Goal: Task Accomplishment & Management: Use online tool/utility

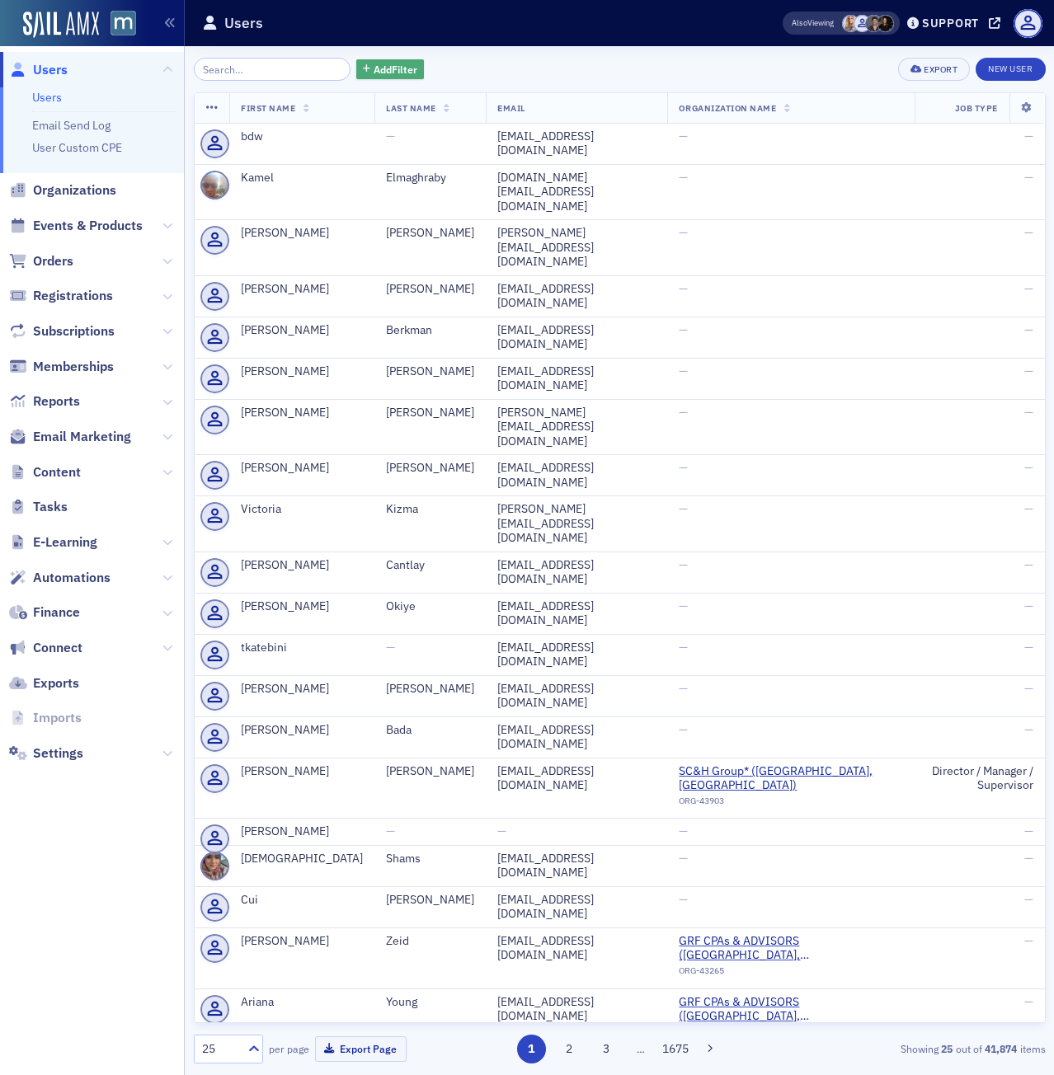
click at [373, 71] on span "Add Filter" at bounding box center [395, 69] width 44 height 15
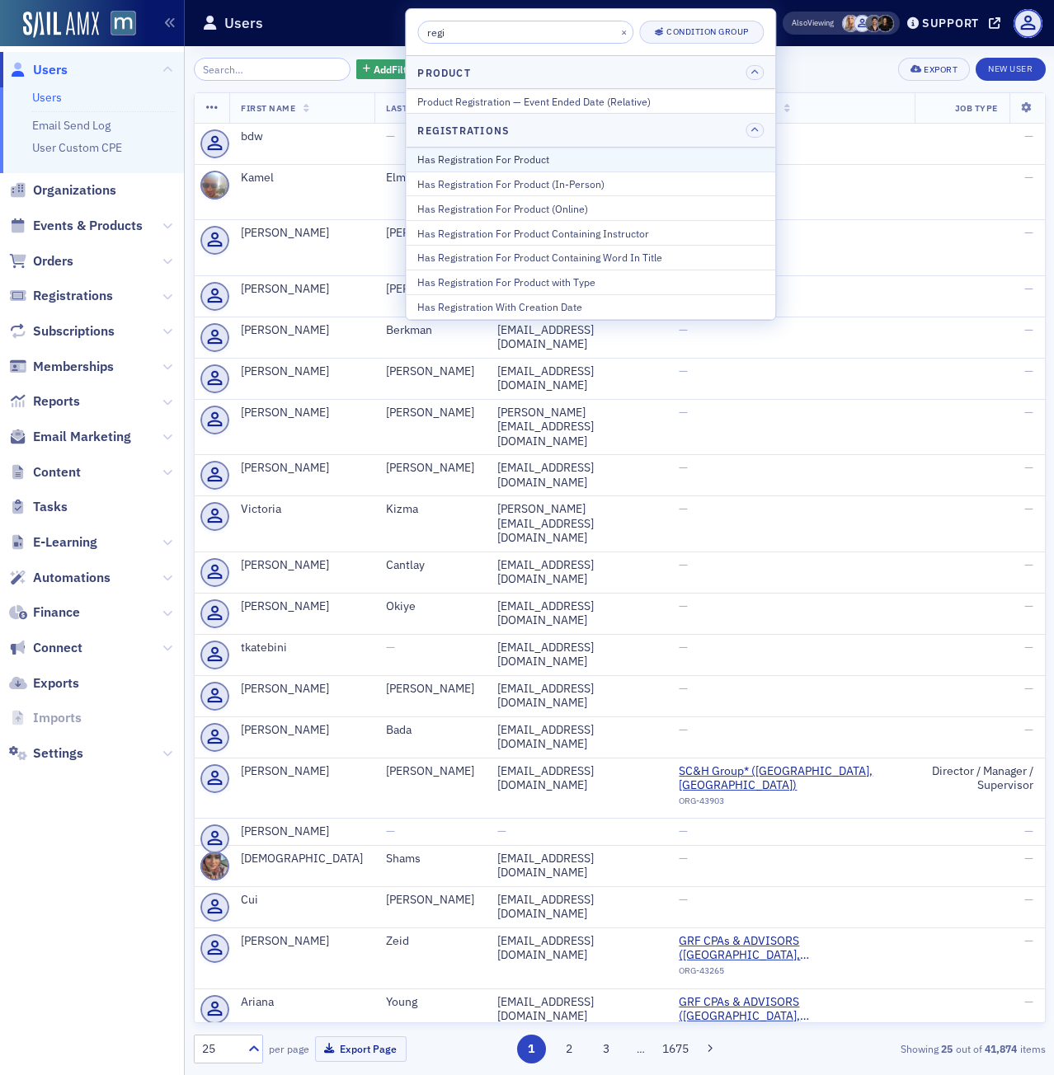
type input "regi"
click at [509, 160] on div "Has Registration For Product" at bounding box center [590, 159] width 346 height 15
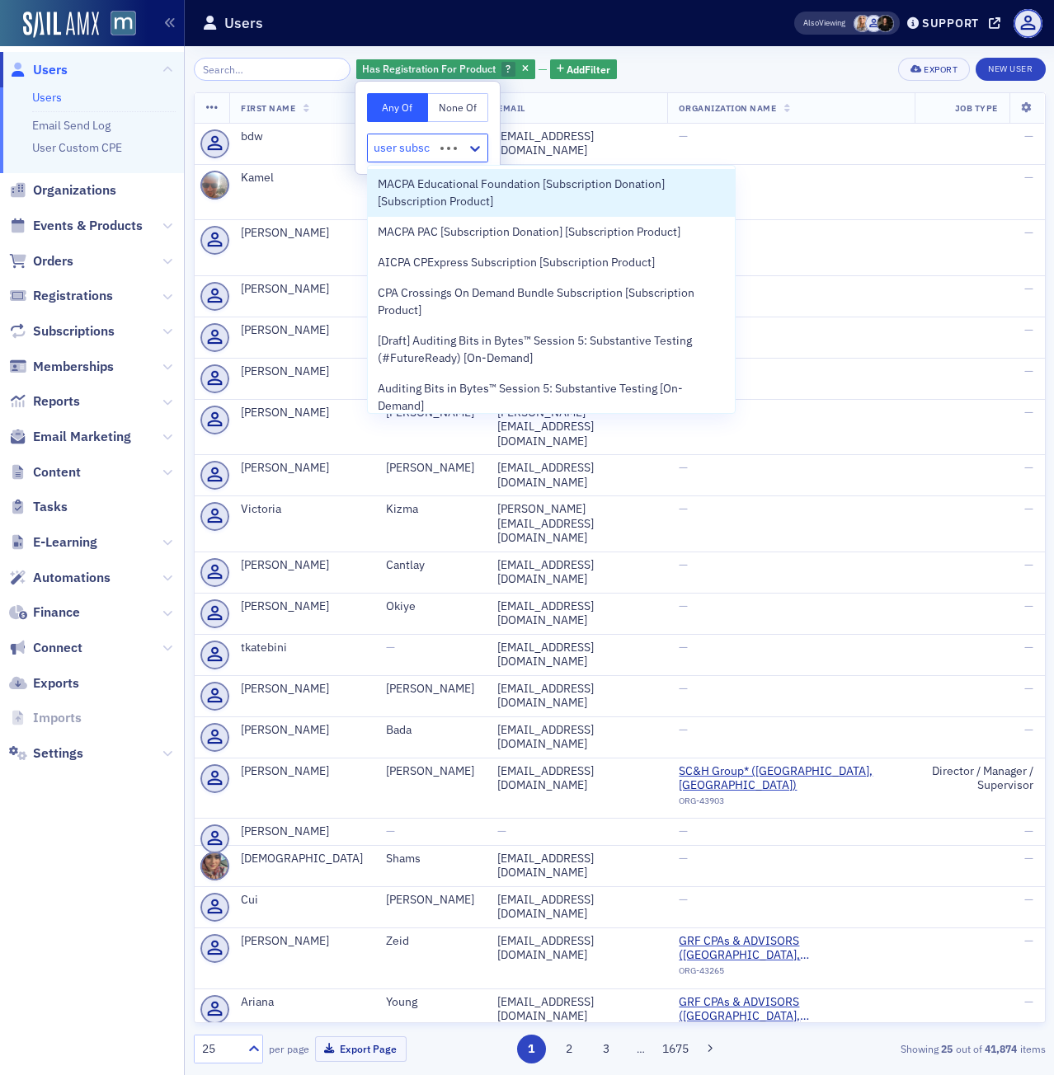
type input "user subscr"
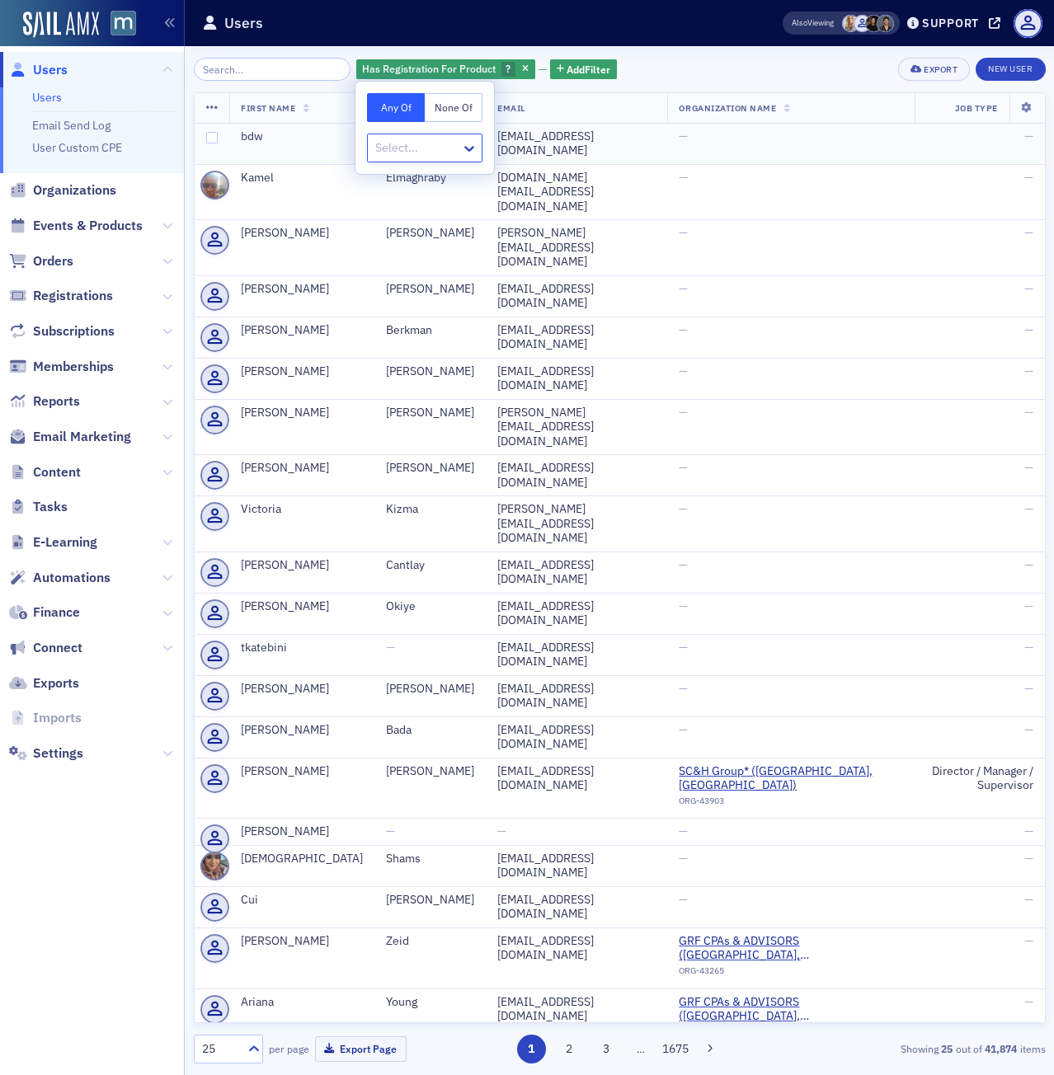
drag, startPoint x: 442, startPoint y: 150, endPoint x: 310, endPoint y: 146, distance: 132.0
click at [310, 146] on body "Users Users Email Send Log User Custom CPE Organizations Events & Products Orde…" at bounding box center [527, 537] width 1054 height 1075
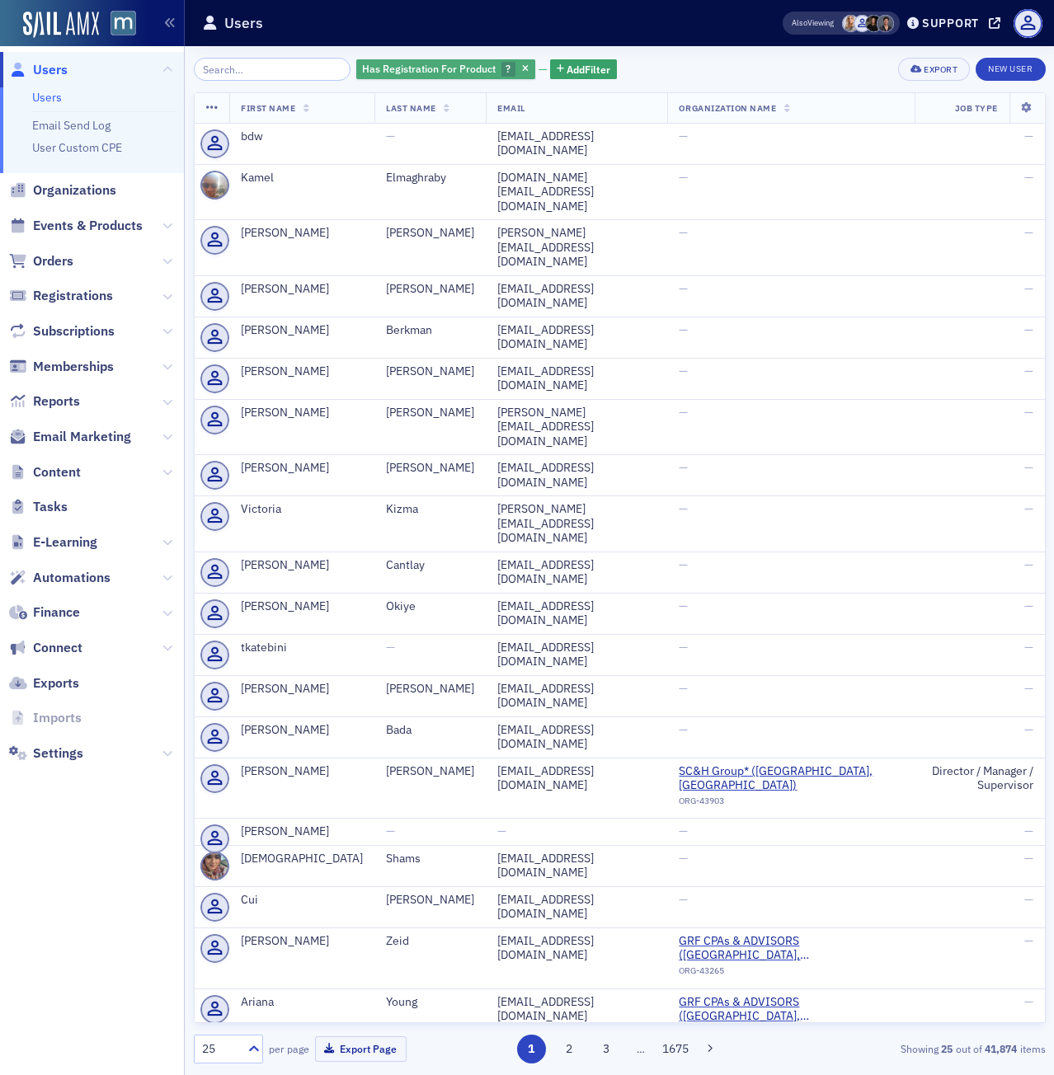
click at [437, 72] on span "Has Registration For Product" at bounding box center [429, 68] width 134 height 13
type input "[GEOGRAPHIC_DATA]"
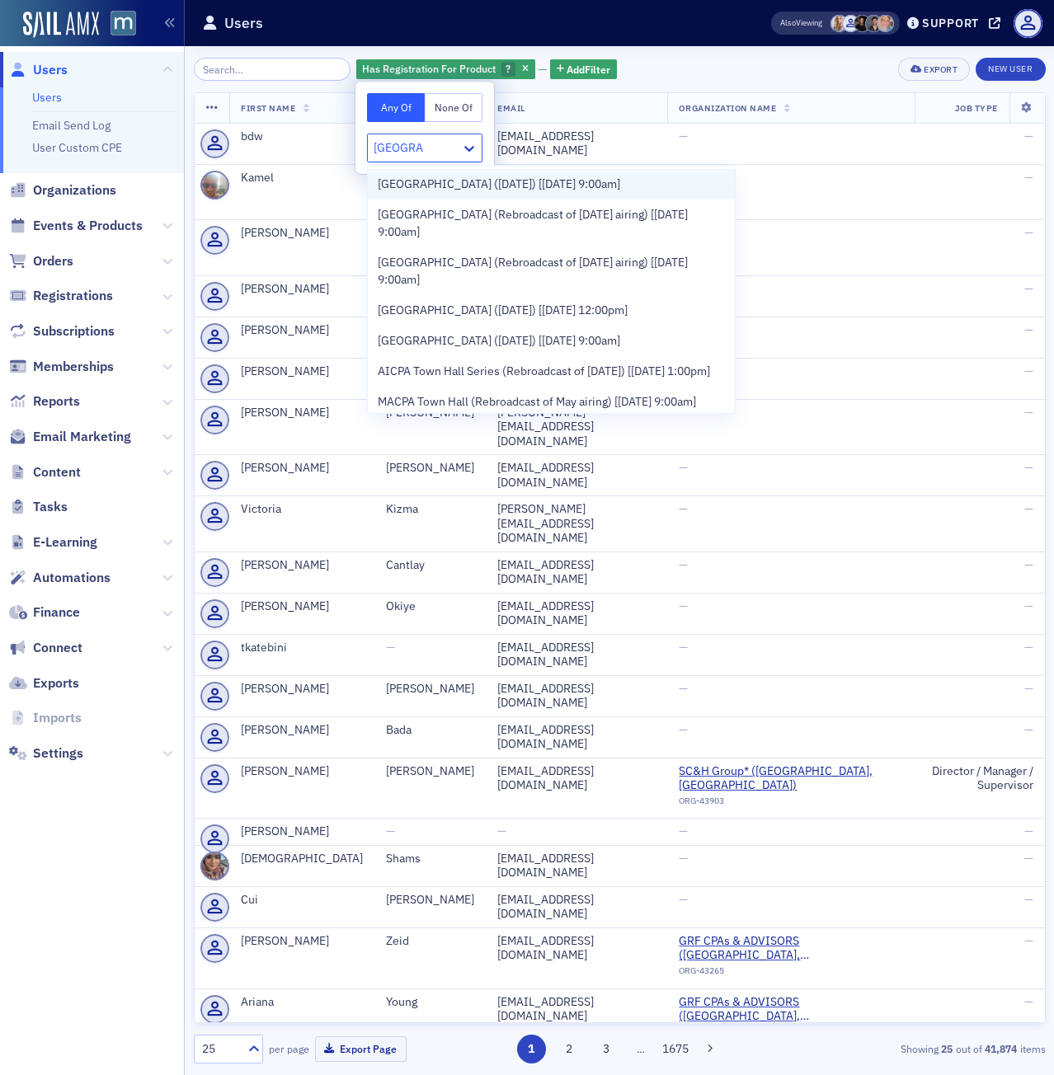
click at [385, 181] on span "[GEOGRAPHIC_DATA] ([DATE]) [[DATE] 9:00am]" at bounding box center [499, 184] width 242 height 17
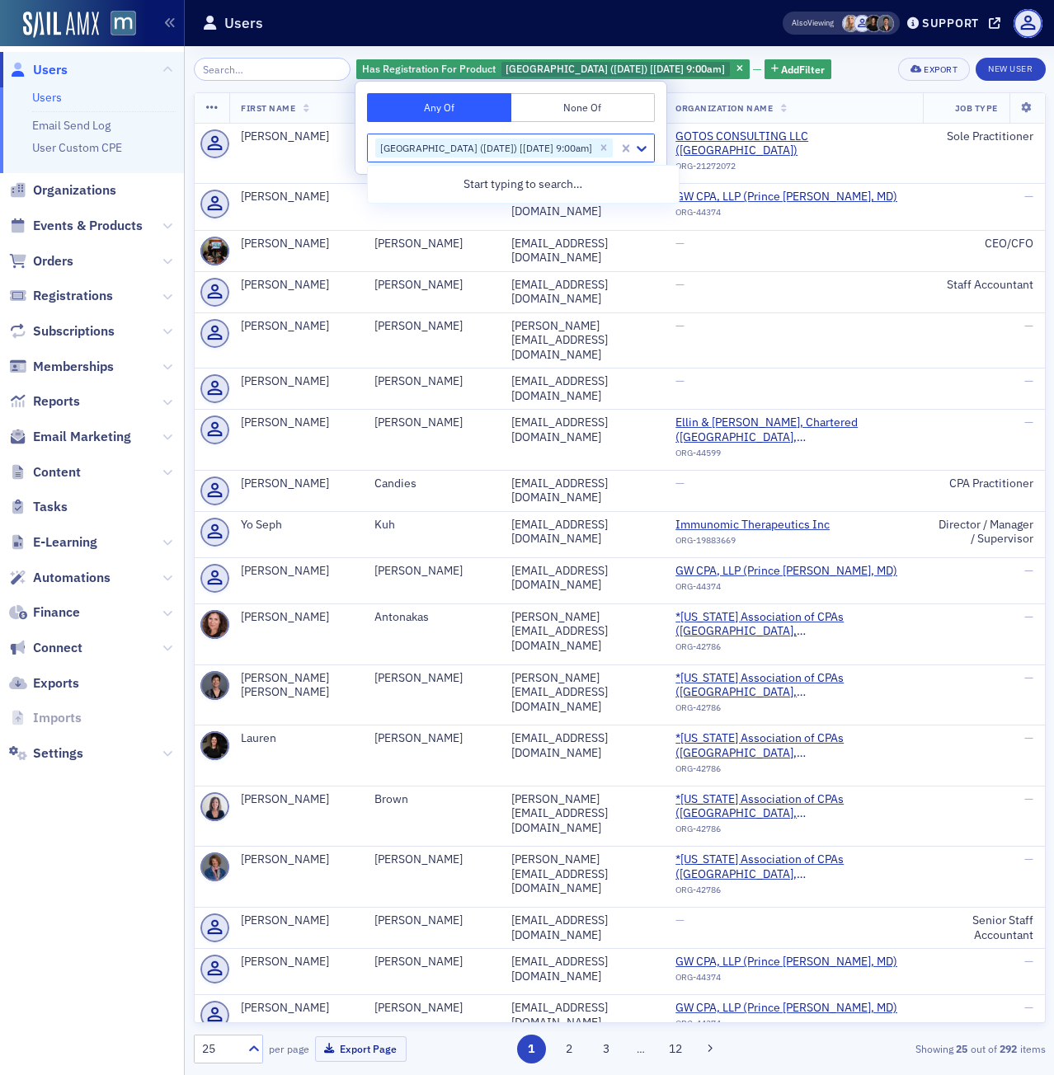
click at [549, 148] on div "[GEOGRAPHIC_DATA] ([DATE]) [[DATE] 9:00am]" at bounding box center [484, 148] width 219 height 20
click at [800, 70] on span "Add Filter" at bounding box center [803, 69] width 44 height 15
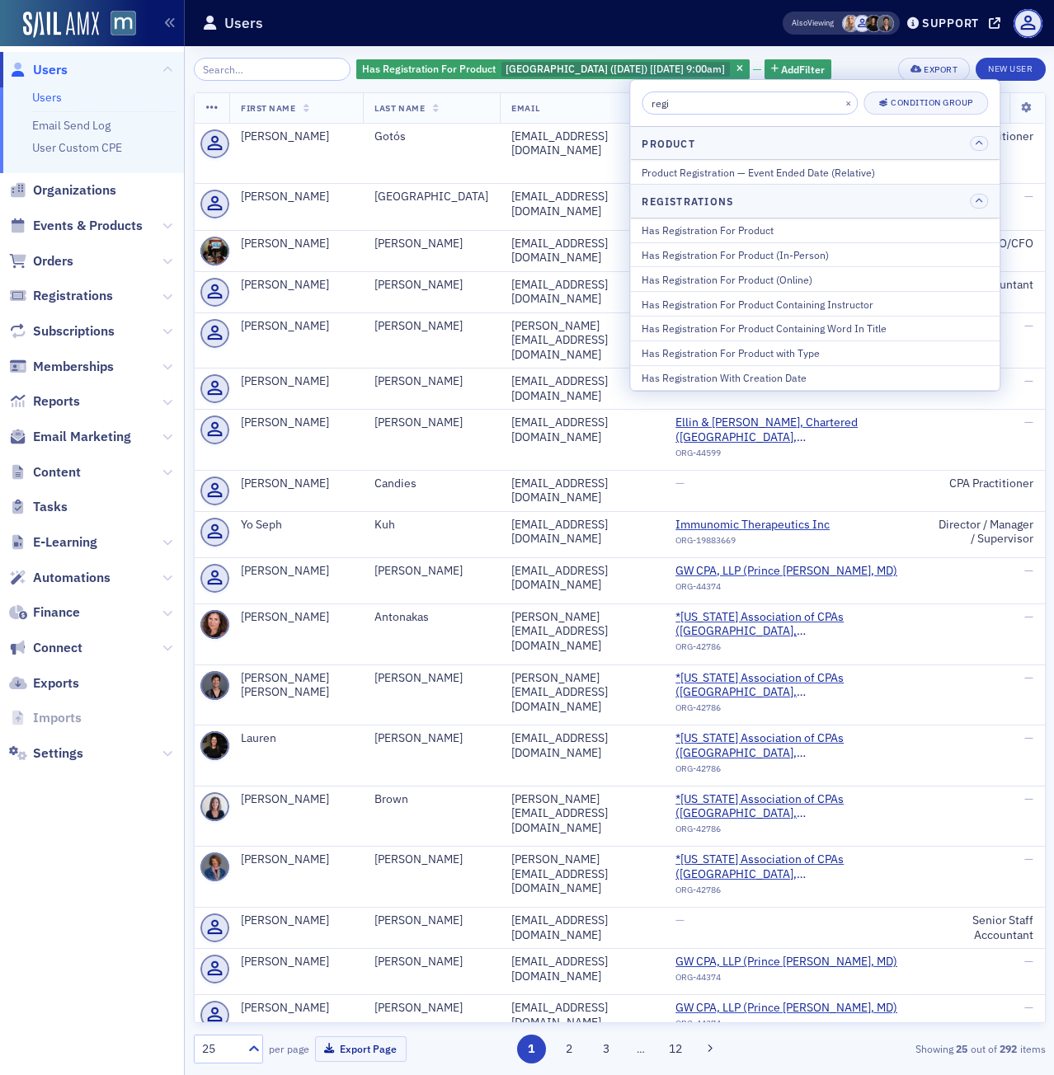
drag, startPoint x: 692, startPoint y: 100, endPoint x: 644, endPoint y: 106, distance: 49.1
click at [644, 106] on input "regi" at bounding box center [749, 103] width 216 height 23
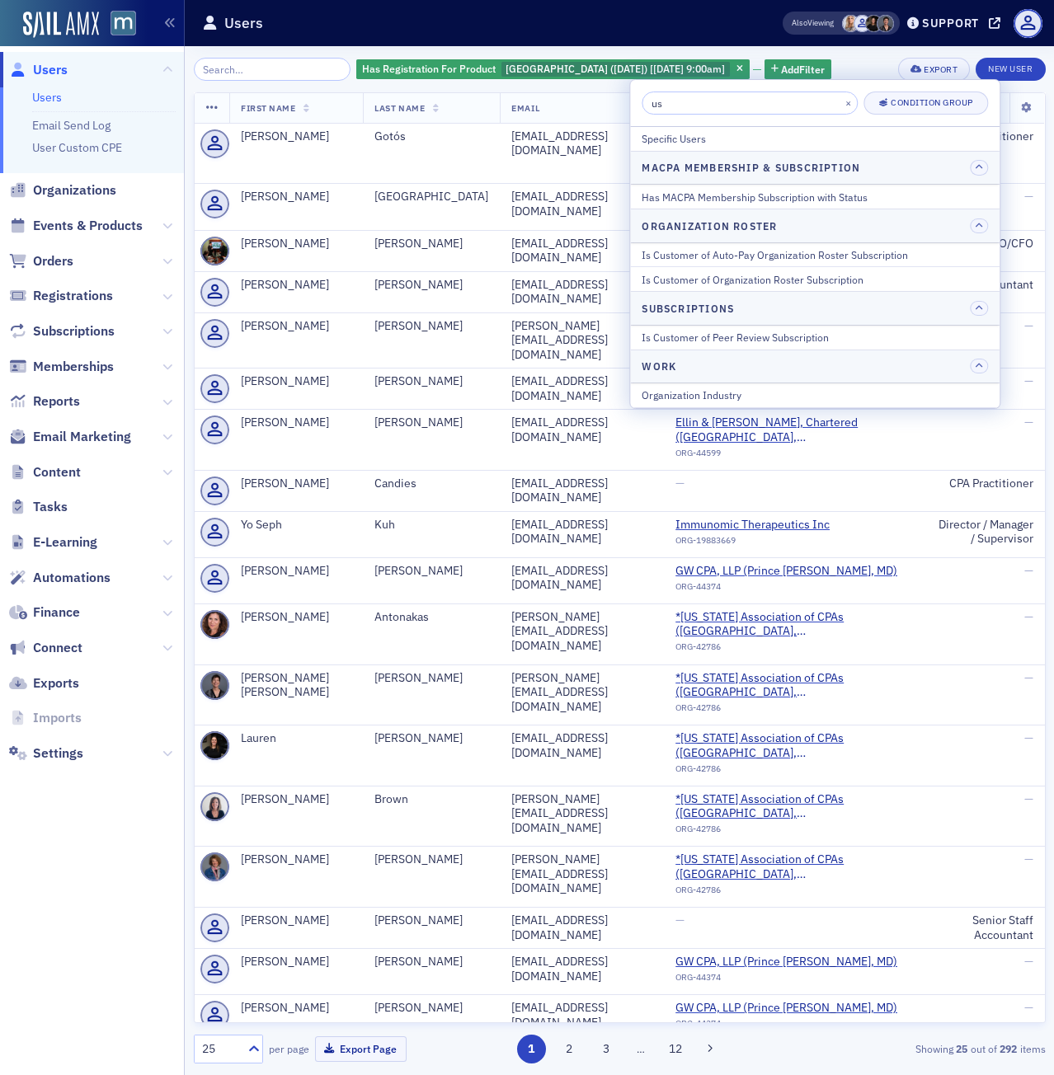
type input "u"
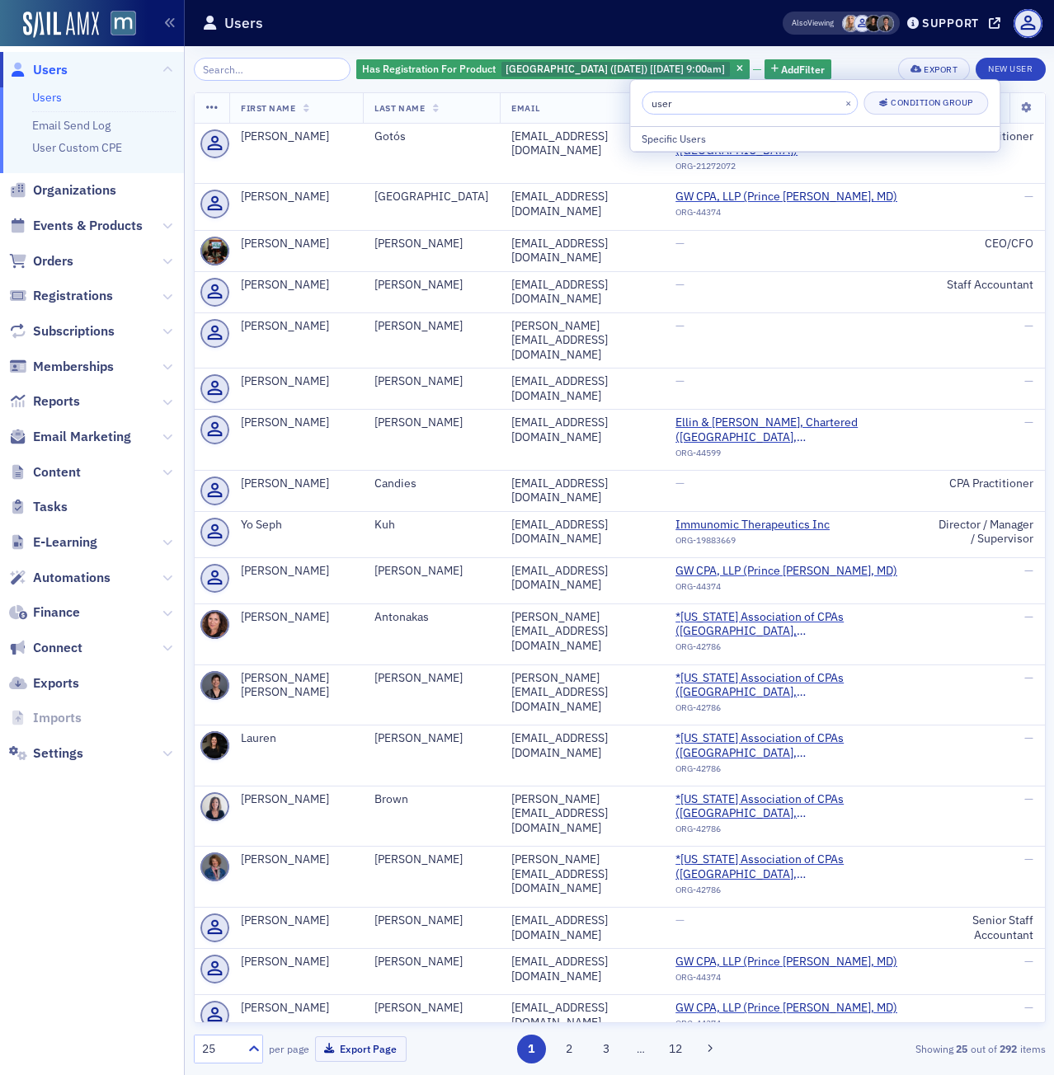
type input "use"
drag, startPoint x: 691, startPoint y: 103, endPoint x: 618, endPoint y: 112, distance: 73.1
click at [618, 112] on body "Users Users Email Send Log User Custom CPE Organizations Events & Products Orde…" at bounding box center [527, 537] width 1054 height 1075
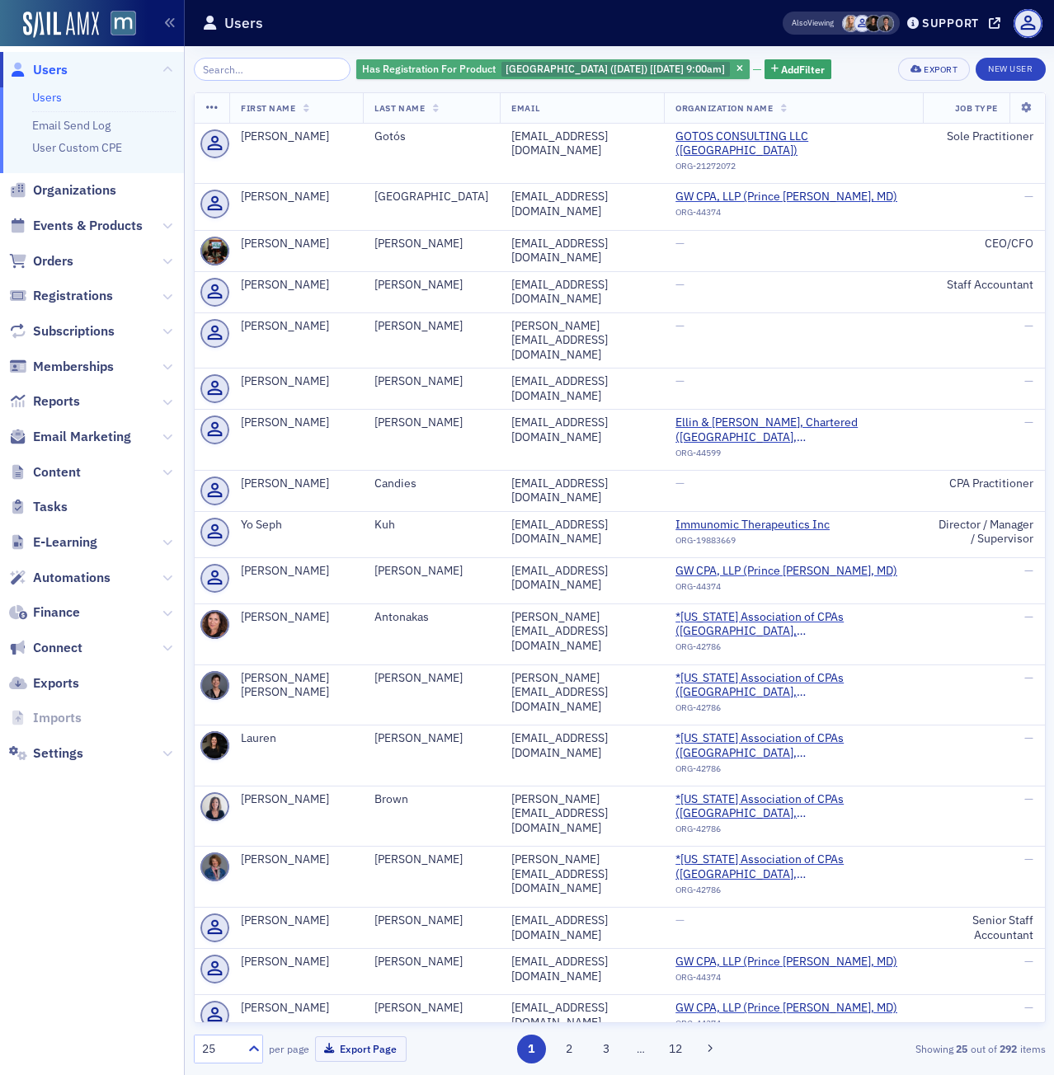
click at [631, 68] on span "[GEOGRAPHIC_DATA] ([DATE]) [[DATE] 9:00am]" at bounding box center [614, 68] width 219 height 13
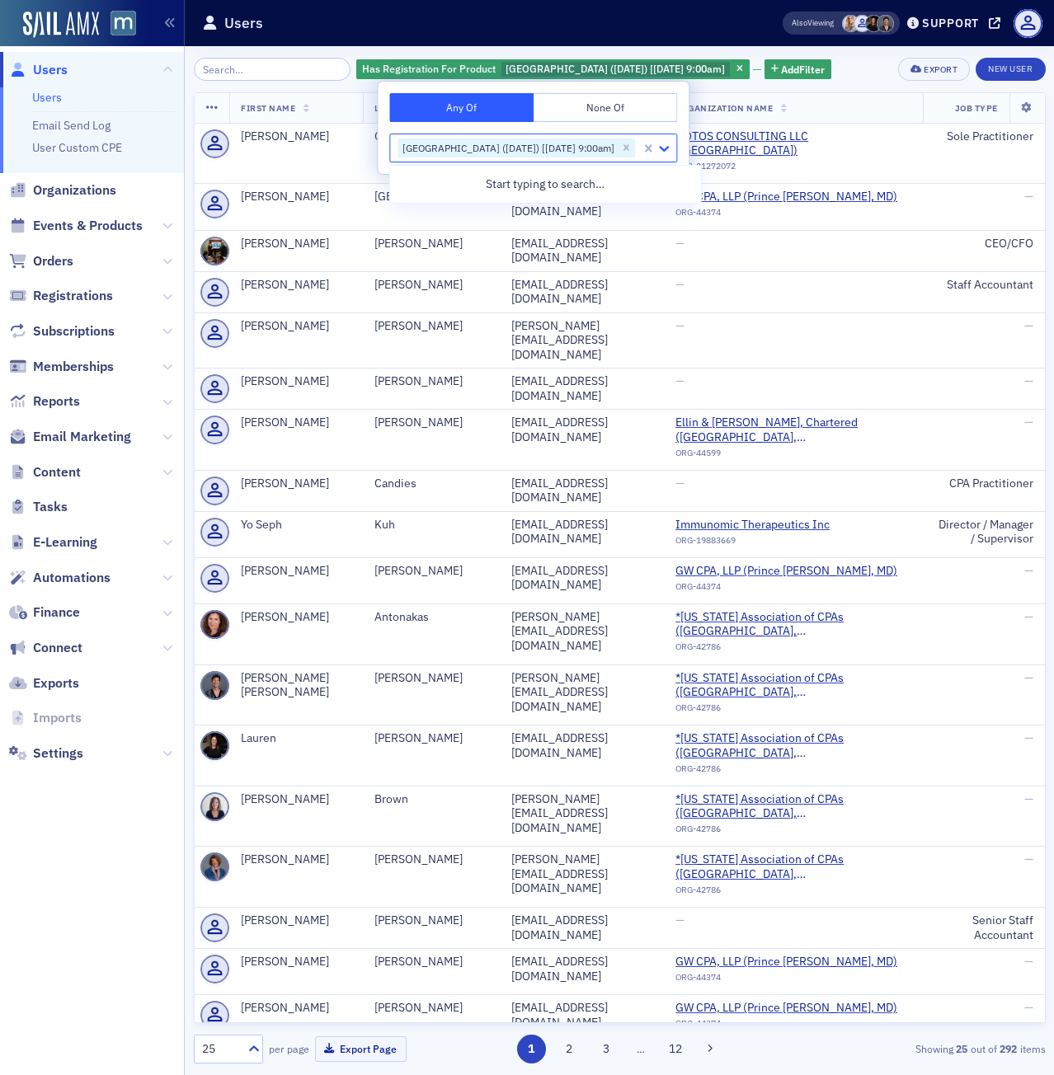
click at [672, 148] on icon at bounding box center [663, 148] width 16 height 16
click at [584, 148] on div "[GEOGRAPHIC_DATA] ([DATE]) [[DATE] 9:00am]" at bounding box center [506, 148] width 219 height 20
click at [857, 73] on div "Has Registration For Product [GEOGRAPHIC_DATA] ([DATE]) [[DATE] 9:00am] Add Fil…" at bounding box center [620, 69] width 852 height 23
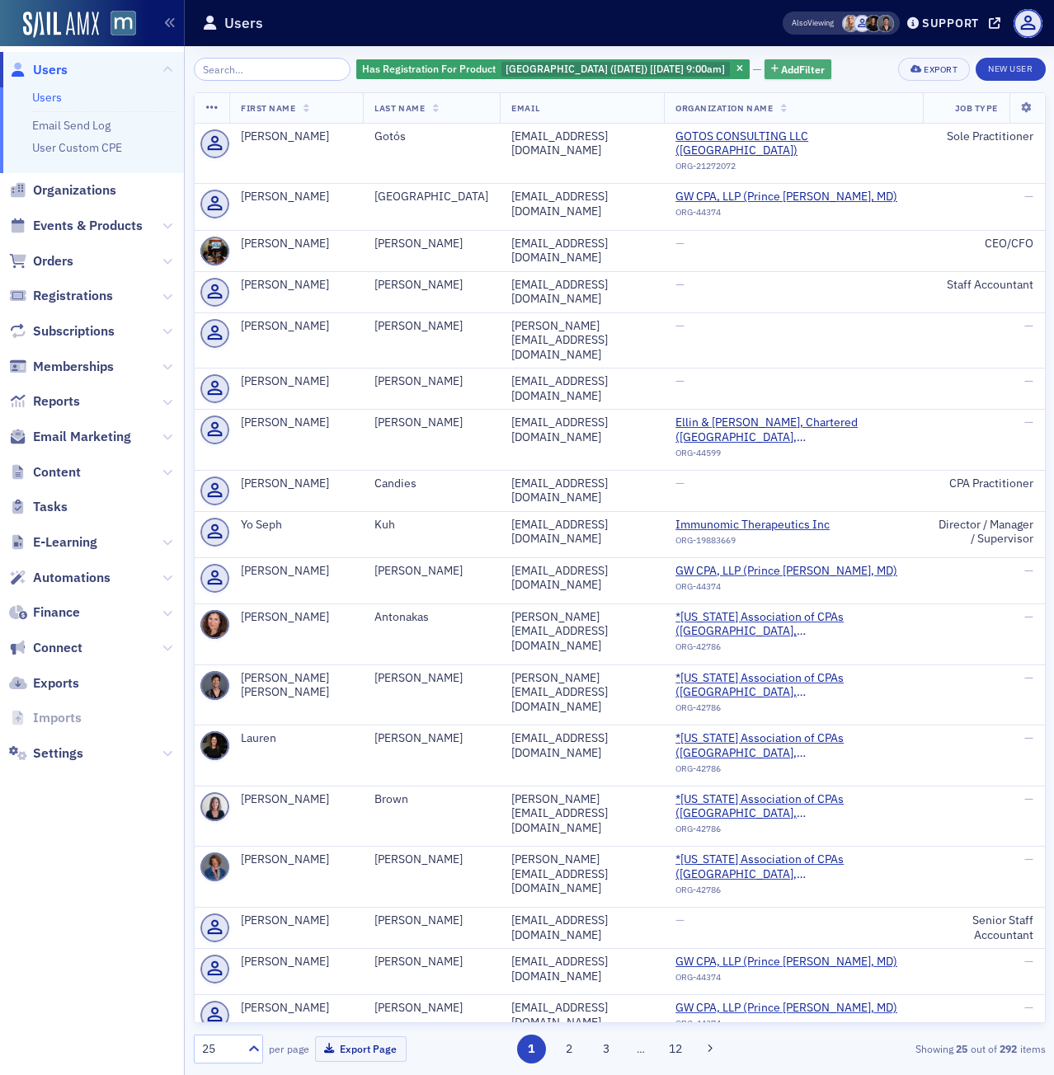
click at [800, 78] on button "Add Filter" at bounding box center [798, 69] width 68 height 21
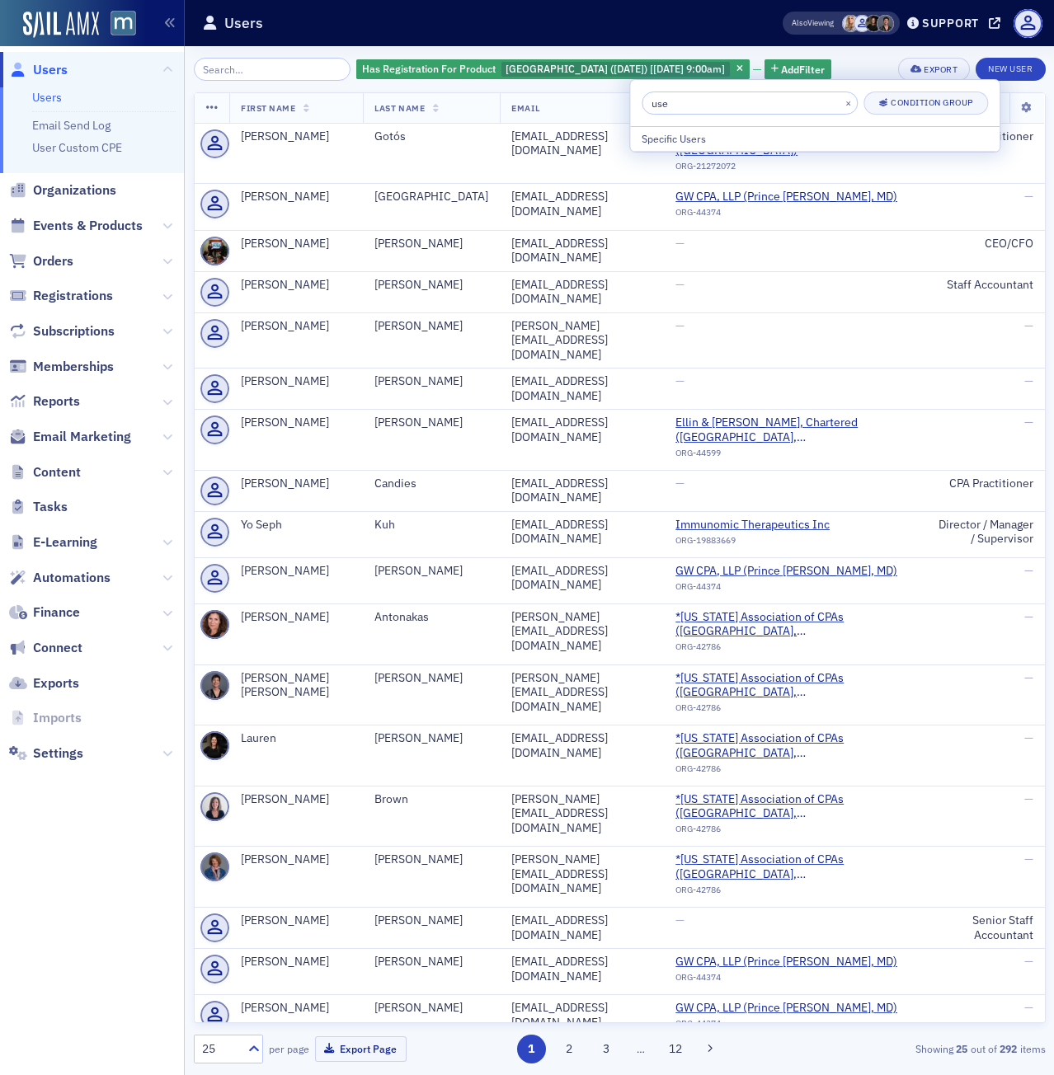
drag, startPoint x: 702, startPoint y: 107, endPoint x: 604, endPoint y: 108, distance: 98.1
click at [604, 108] on body "Users Users Email Send Log User Custom CPE Organizations Events & Products Orde…" at bounding box center [527, 537] width 1054 height 1075
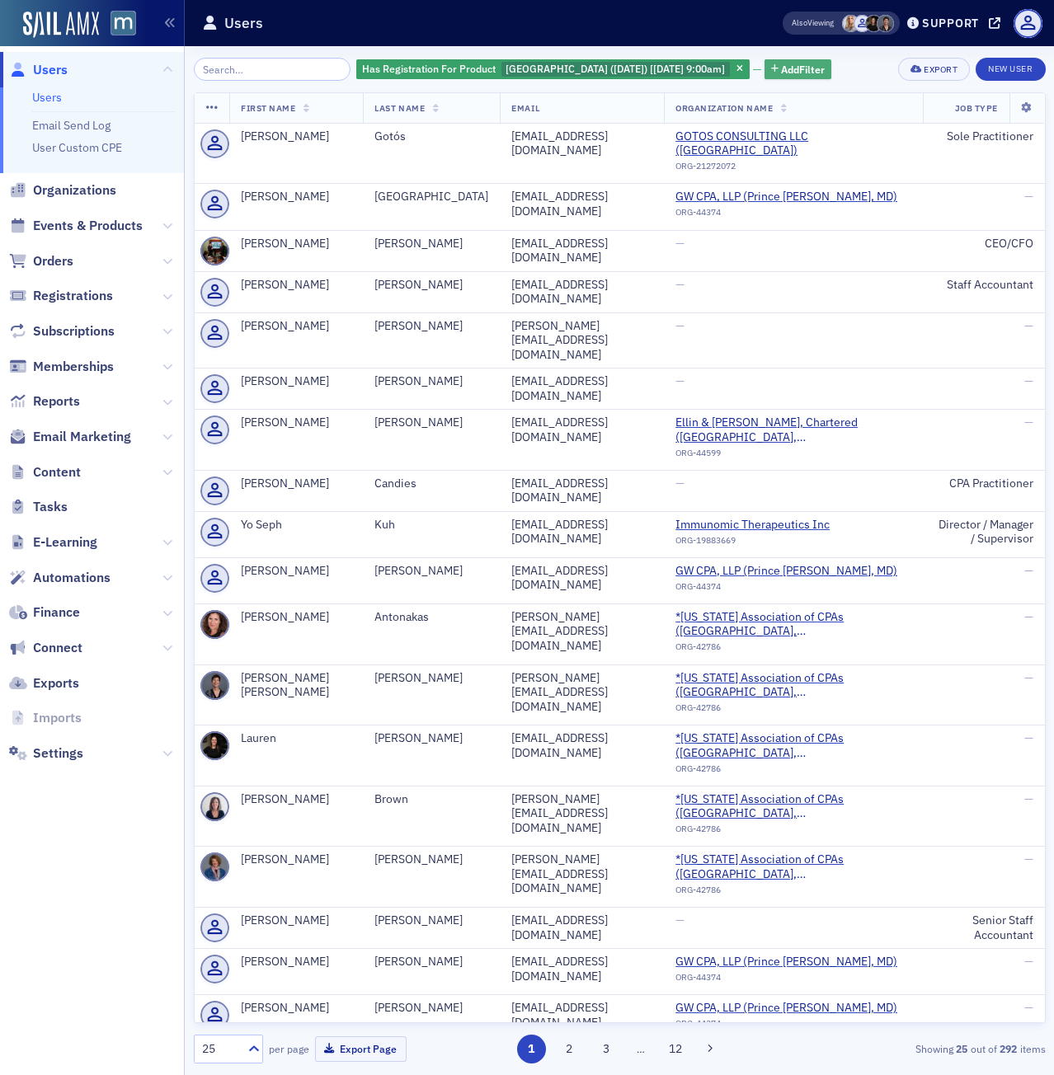
click at [807, 70] on span "Add Filter" at bounding box center [803, 69] width 44 height 15
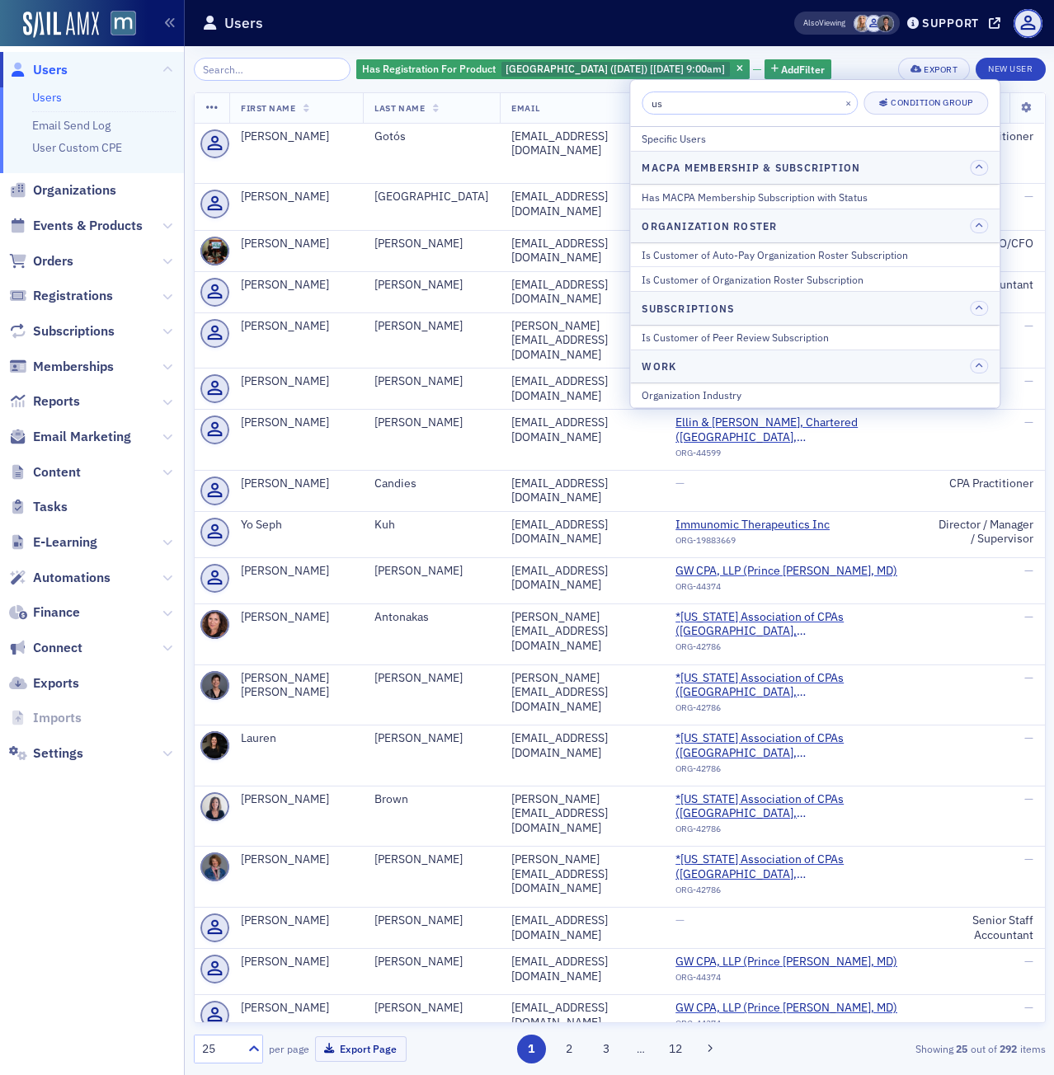
type input "u"
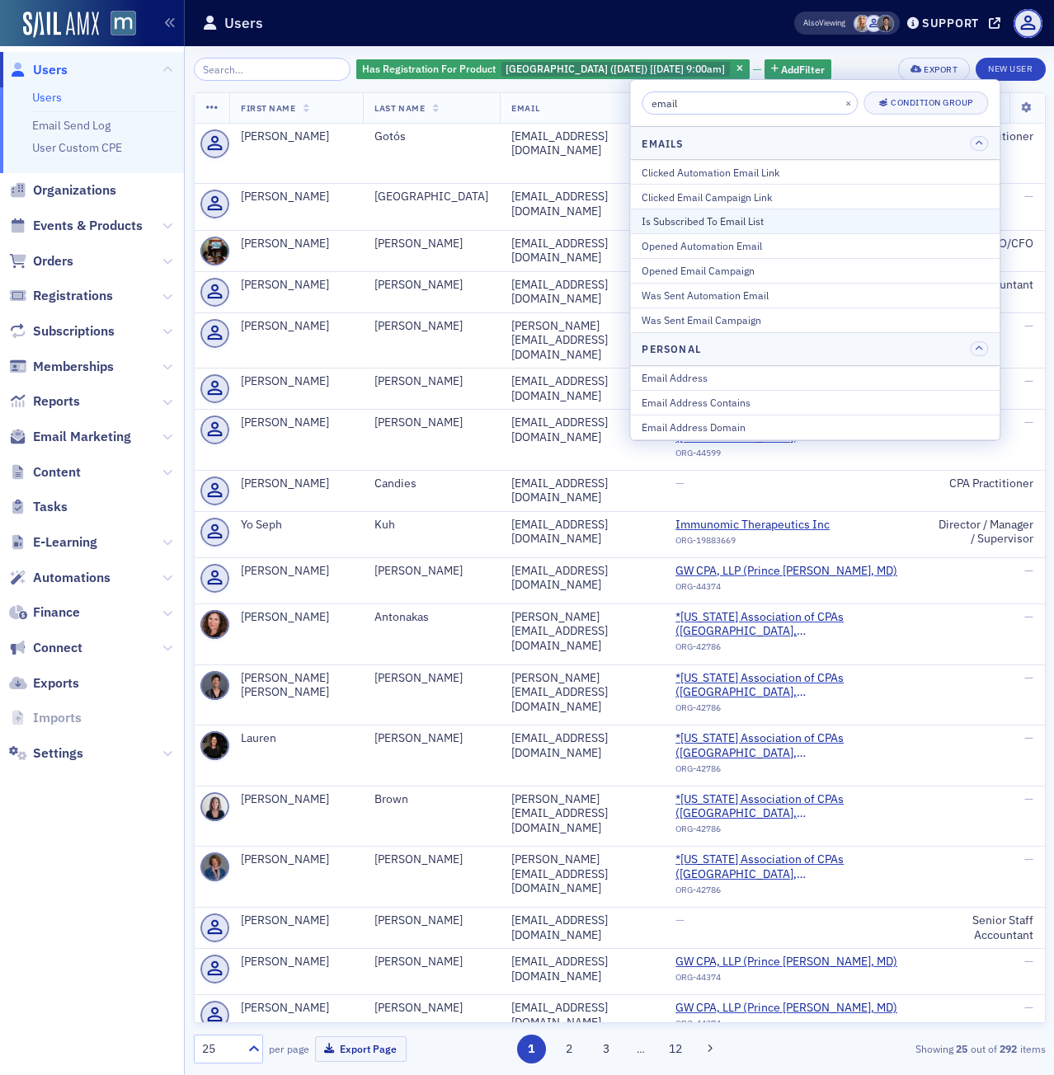
type input "email"
click at [763, 226] on div "Is Subscribed To Email List" at bounding box center [814, 221] width 346 height 15
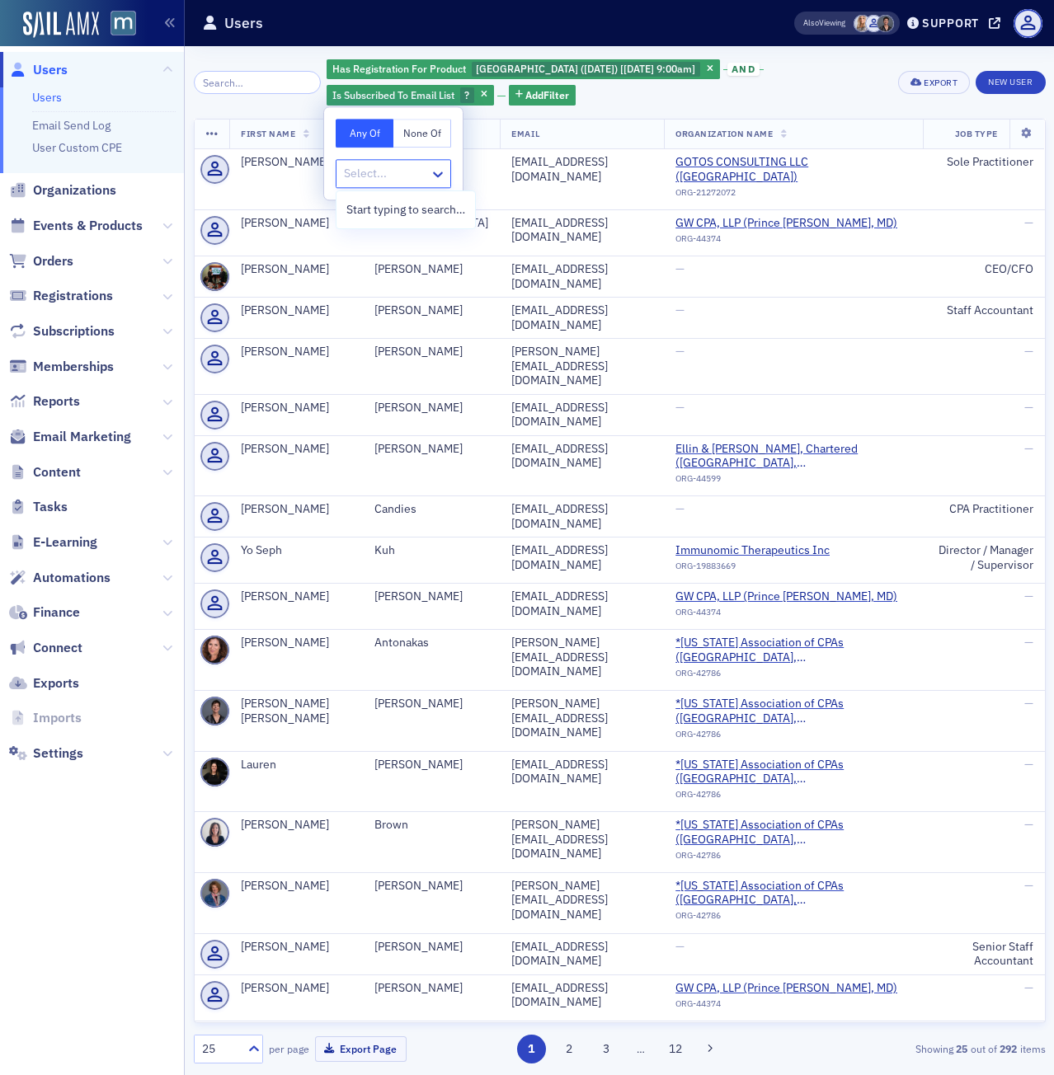
click at [408, 176] on div at bounding box center [385, 173] width 86 height 21
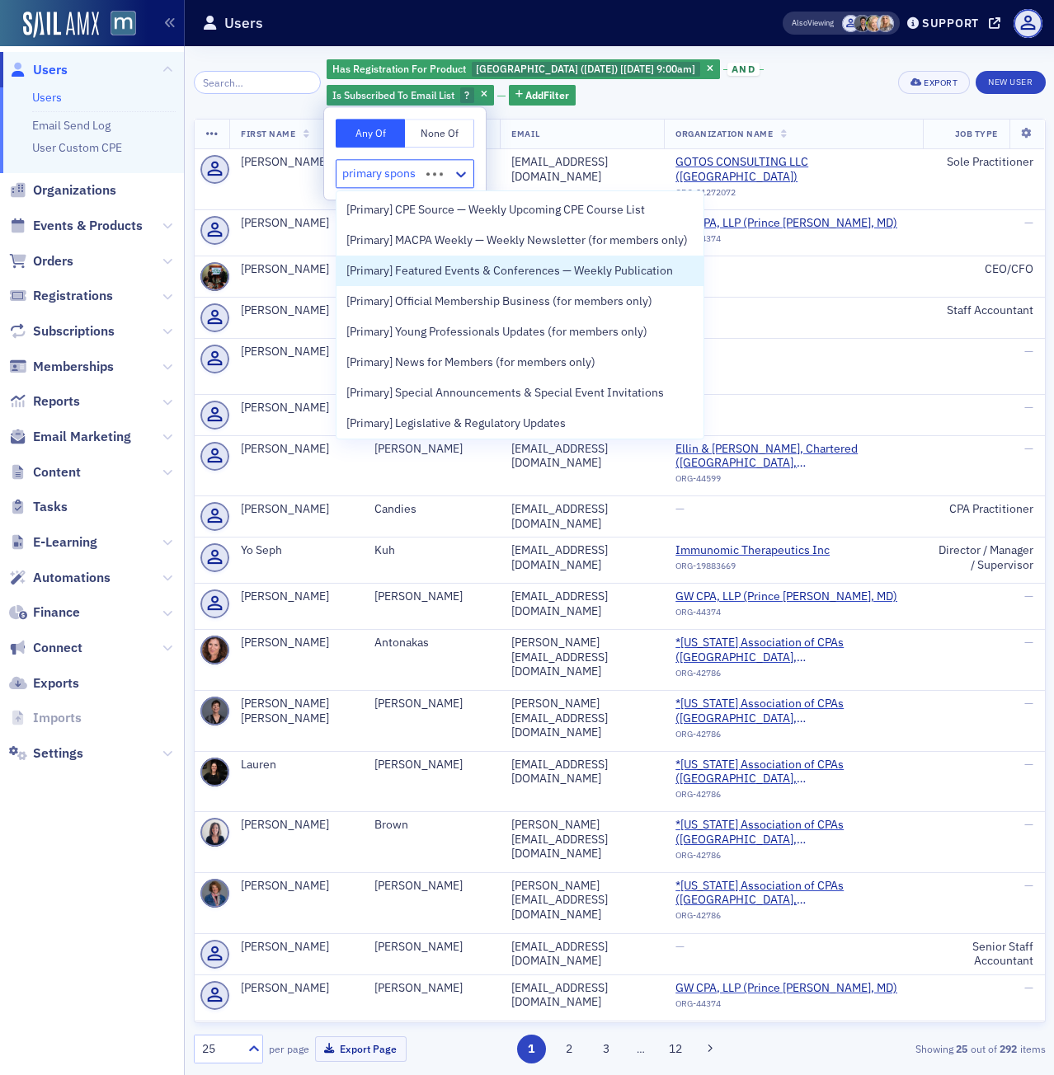
type input "primary sponso"
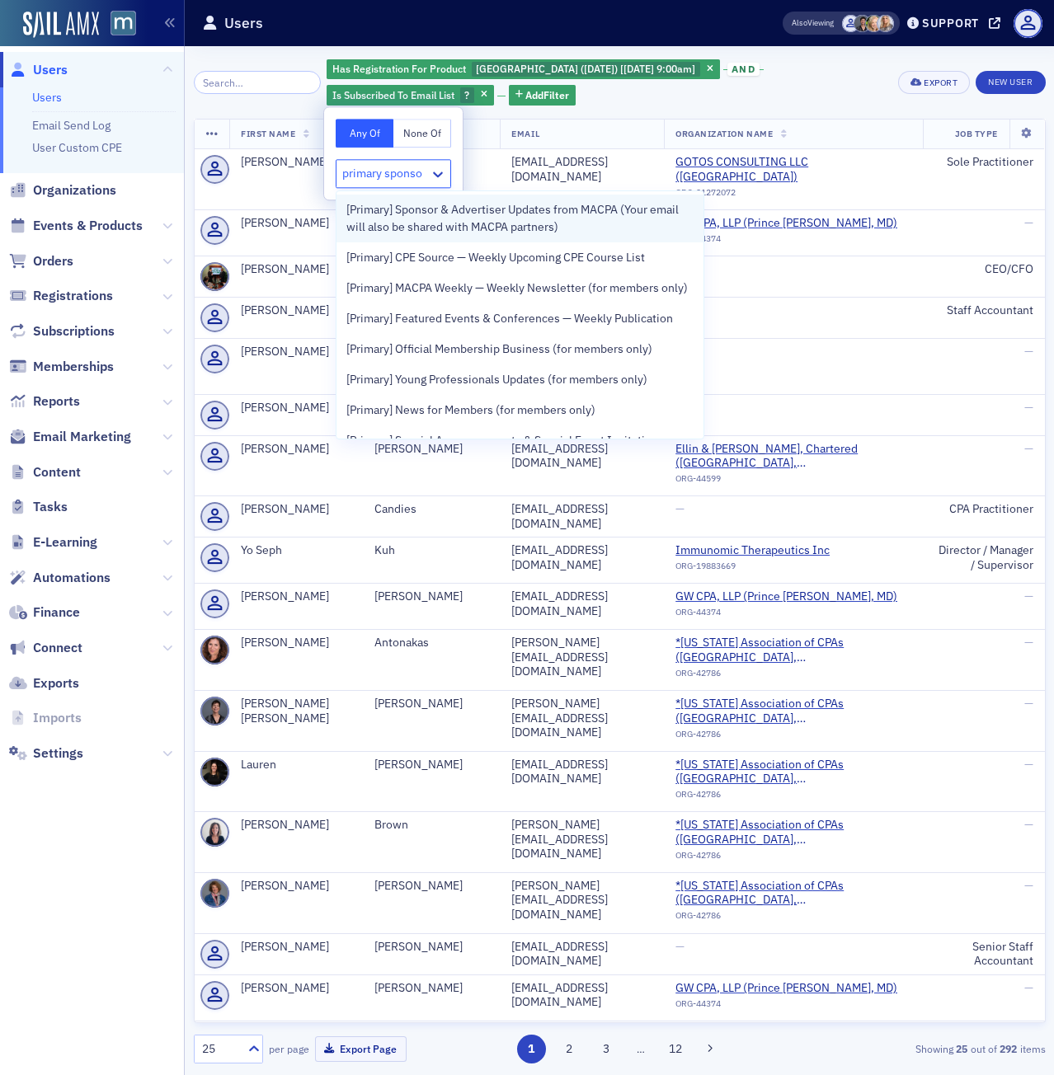
click at [477, 209] on span "[Primary] Sponsor & Advertiser Updates from MACPA (Your email will also be shar…" at bounding box center [519, 218] width 347 height 35
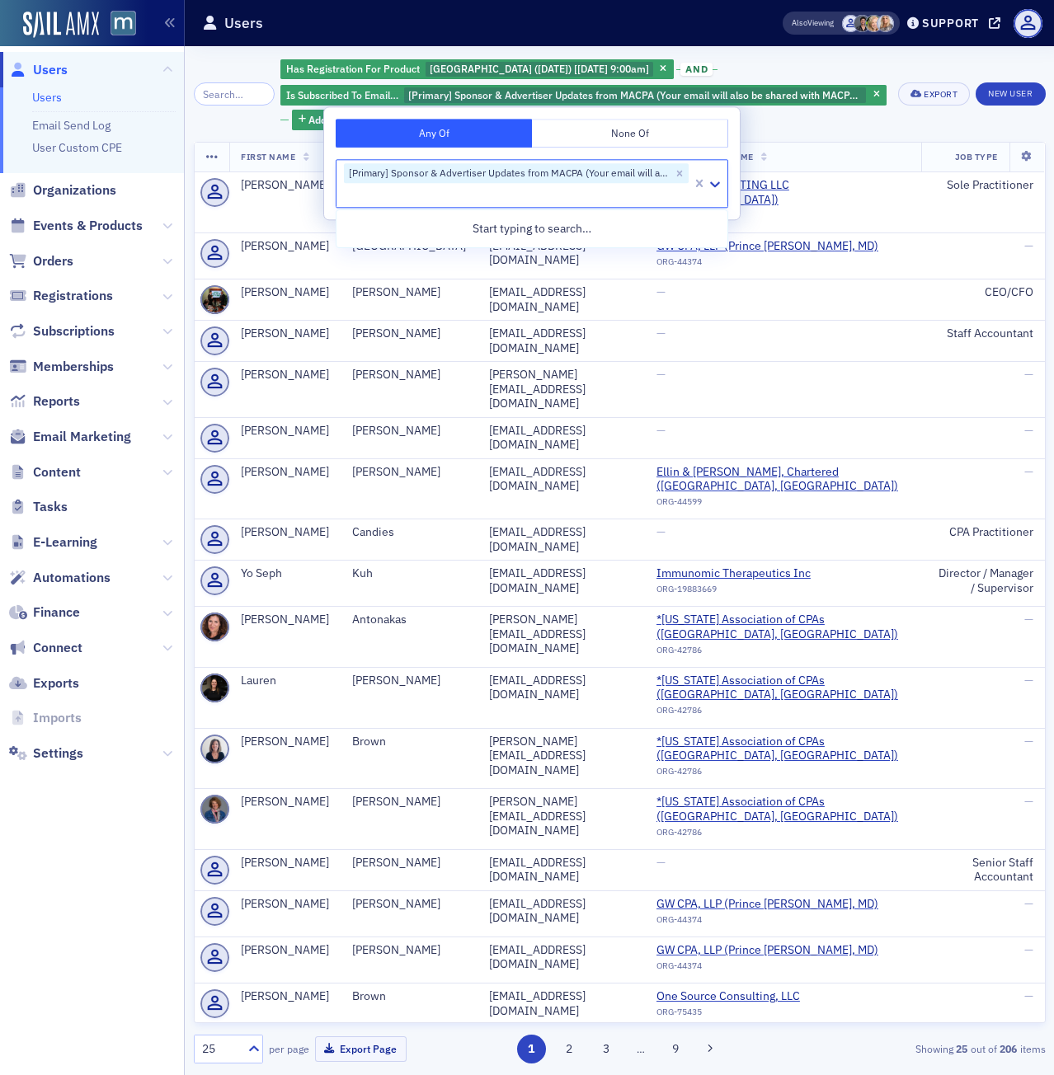
click at [926, 129] on div "Has Registration For Product [GEOGRAPHIC_DATA] ([DATE]) [[DATE] 9:00am] and Is …" at bounding box center [620, 94] width 852 height 73
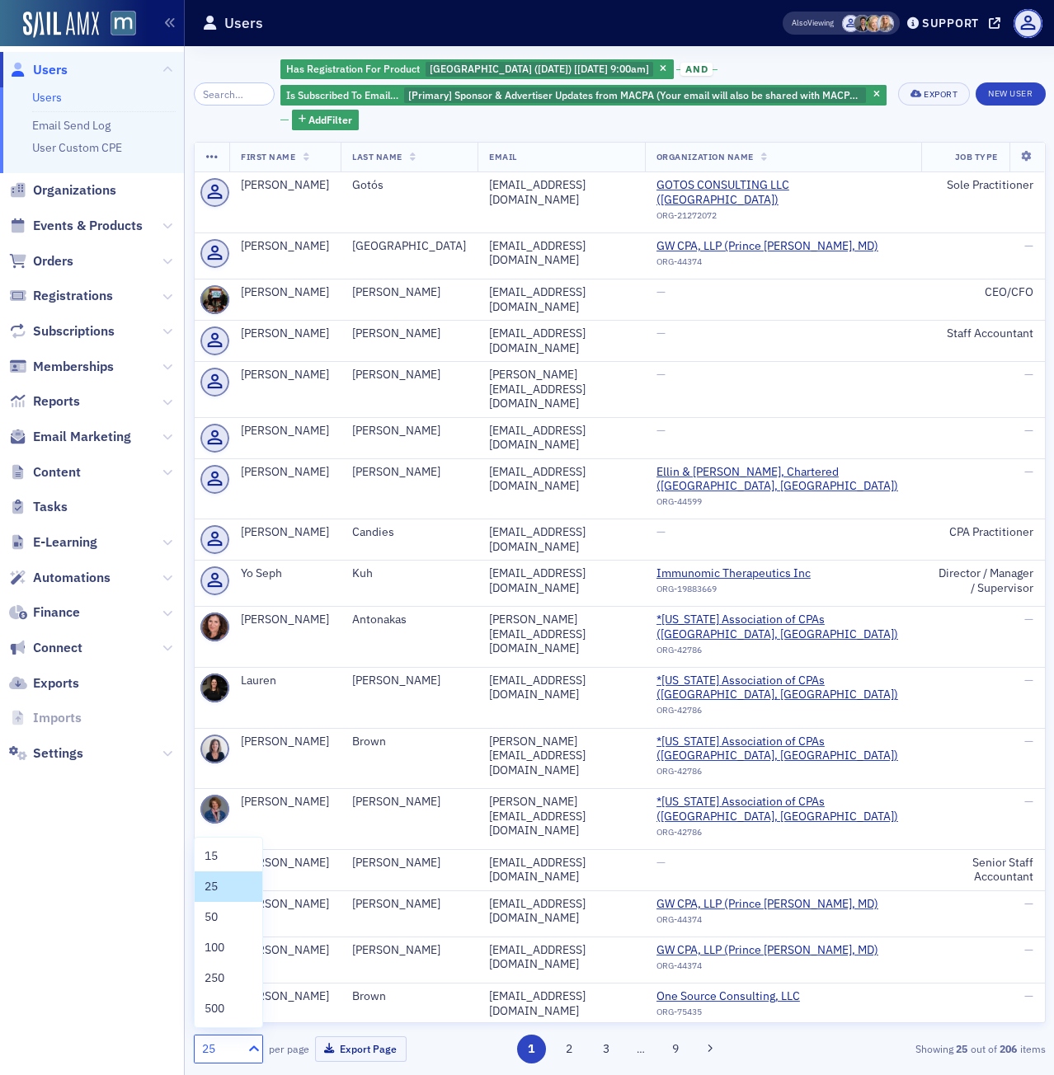
click at [261, 1054] on icon at bounding box center [254, 1048] width 16 height 16
click at [219, 1014] on span "500" at bounding box center [214, 1008] width 20 height 17
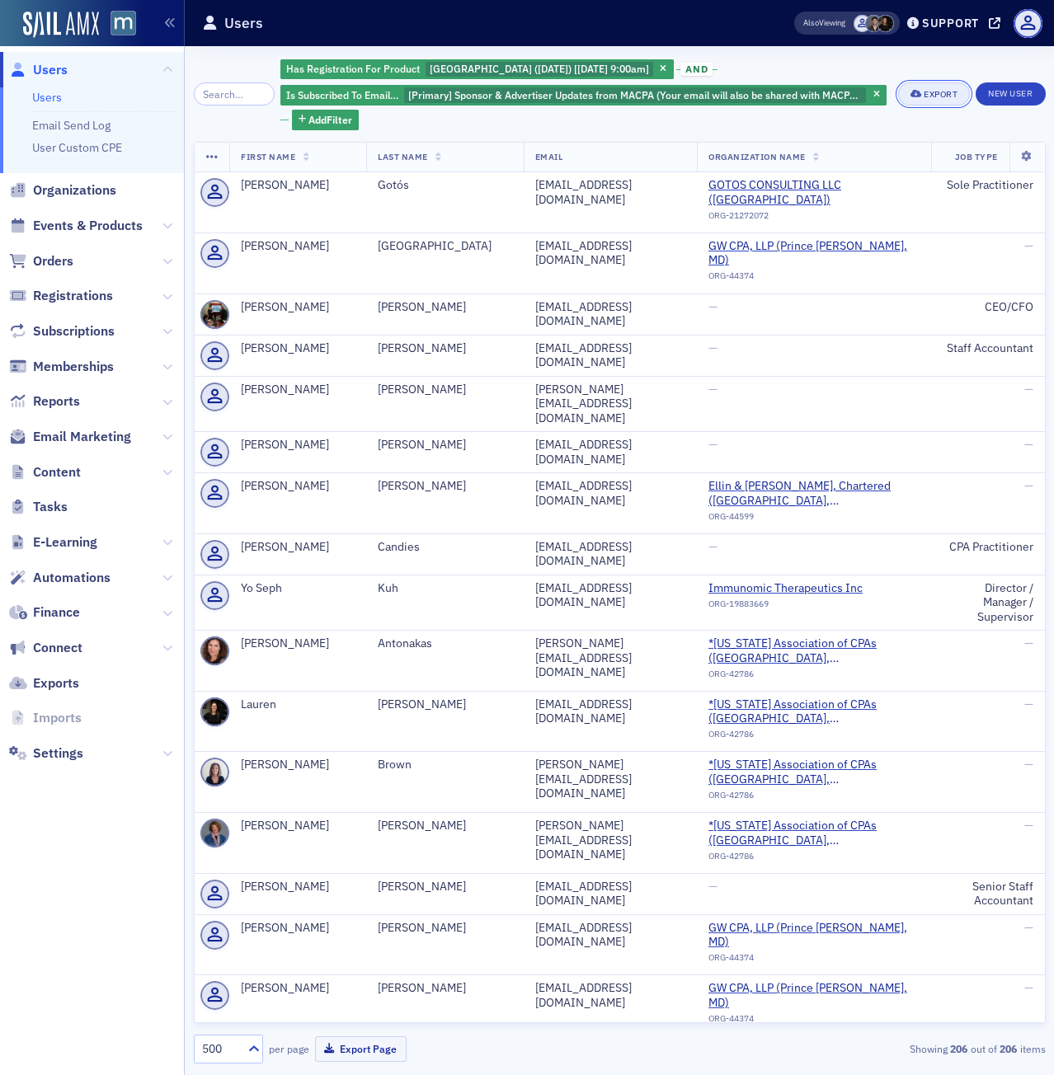
click at [912, 90] on icon "button" at bounding box center [916, 94] width 12 height 9
click at [369, 1058] on button "Export Page" at bounding box center [361, 1049] width 92 height 26
